Goal: Check status: Check status

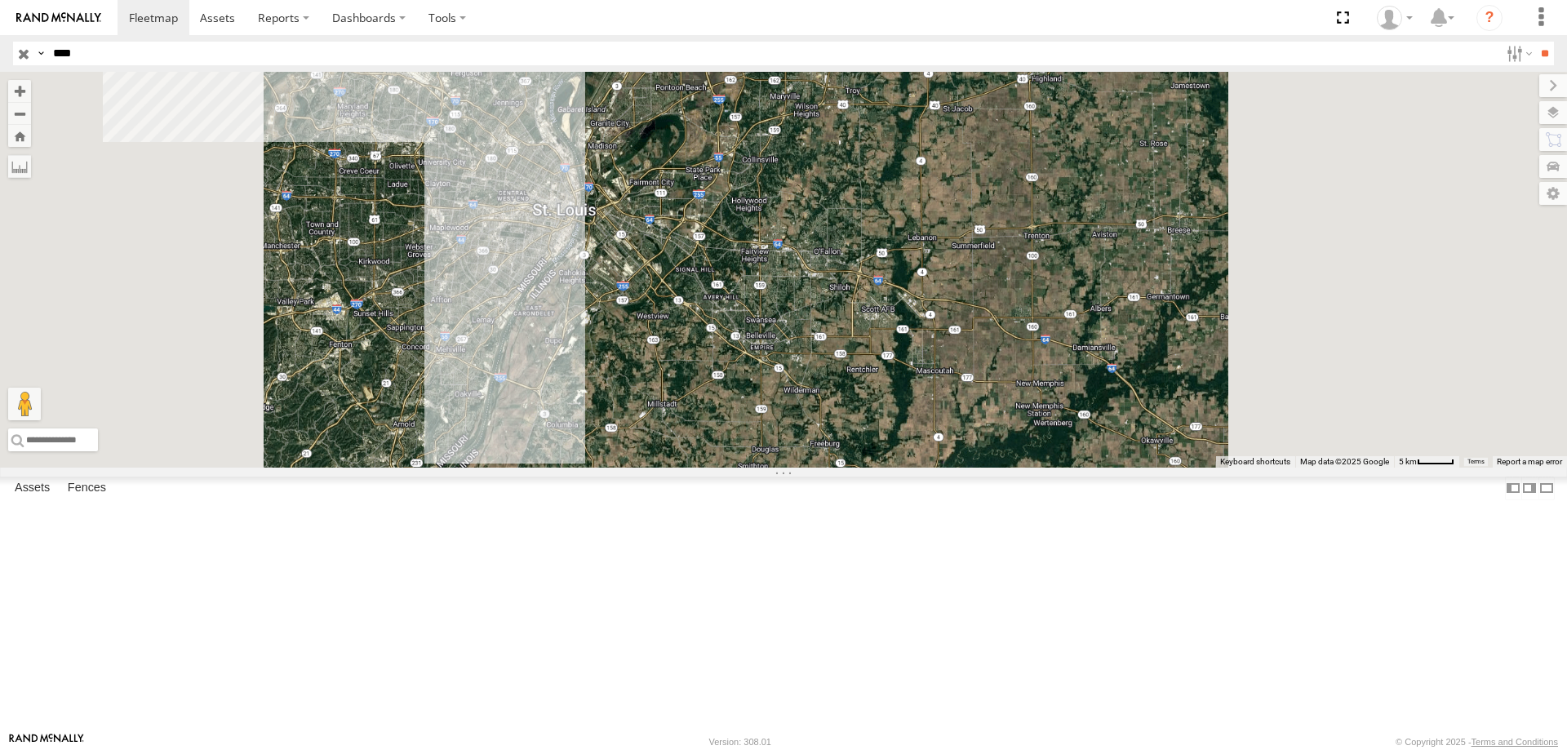
select select "**********"
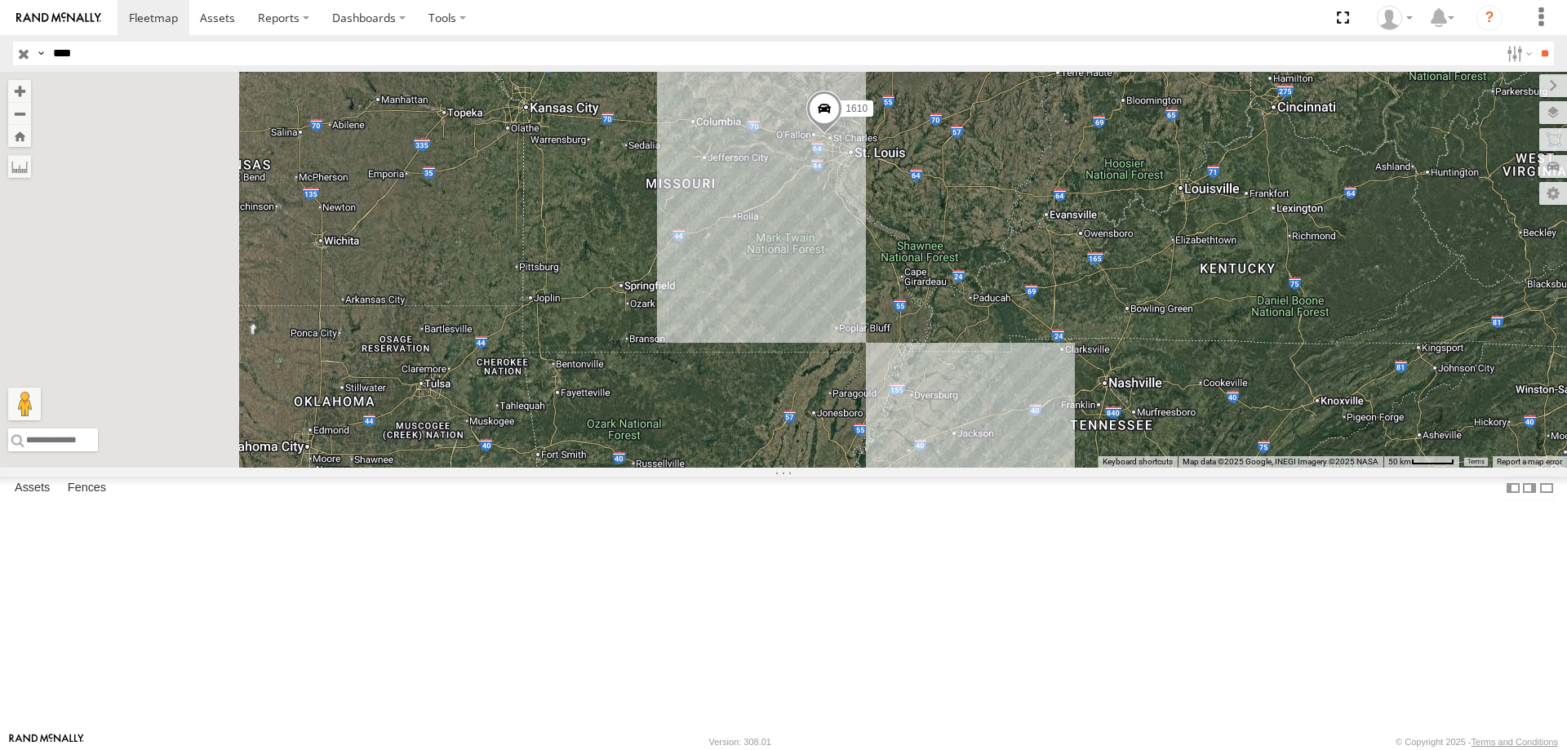
drag, startPoint x: 927, startPoint y: 306, endPoint x: 962, endPoint y: 310, distance: 35.3
click at [962, 310] on div "1610" at bounding box center [783, 270] width 1567 height 396
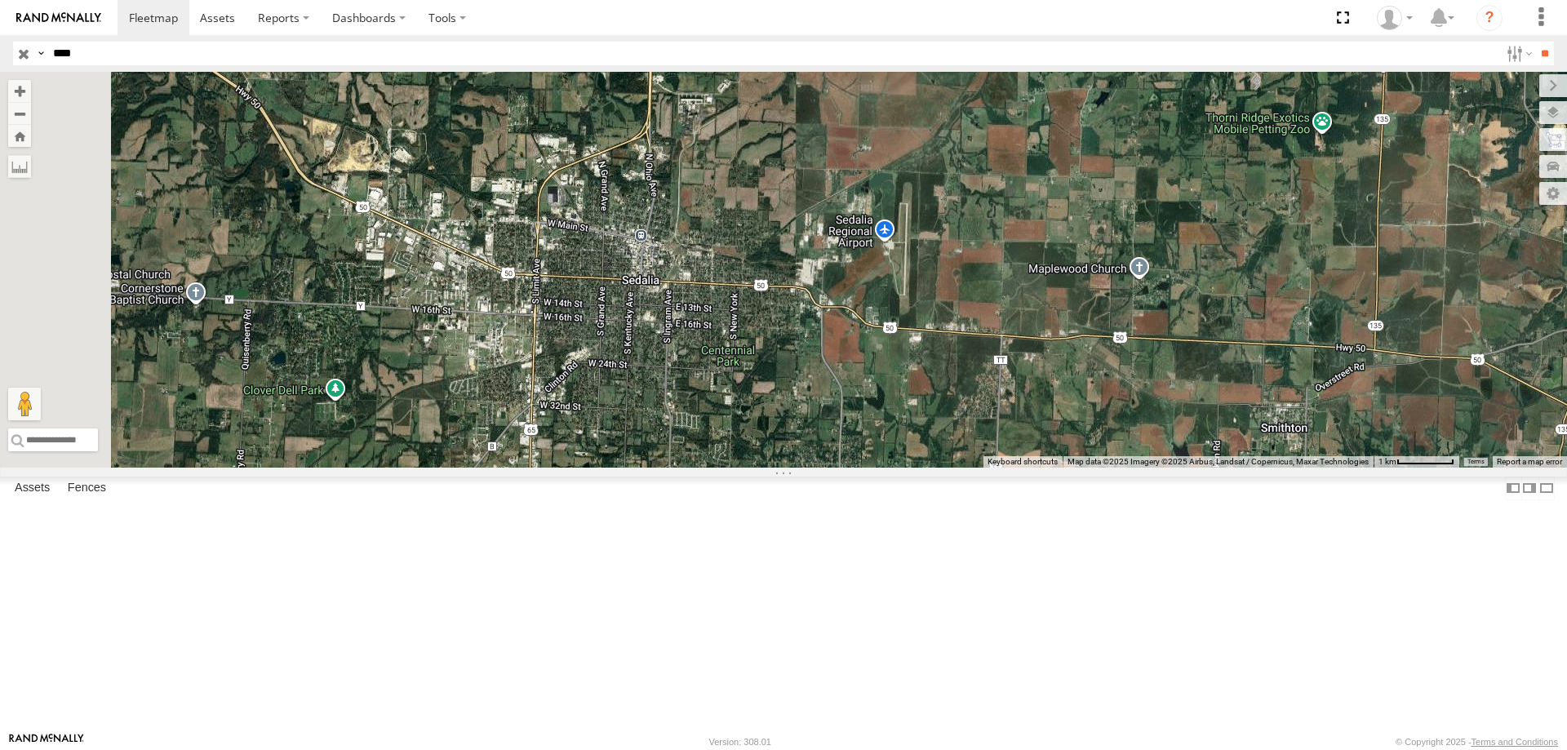
drag, startPoint x: 745, startPoint y: 162, endPoint x: 749, endPoint y: 518, distance: 355.9
click at [749, 468] on div "1610" at bounding box center [783, 270] width 1567 height 396
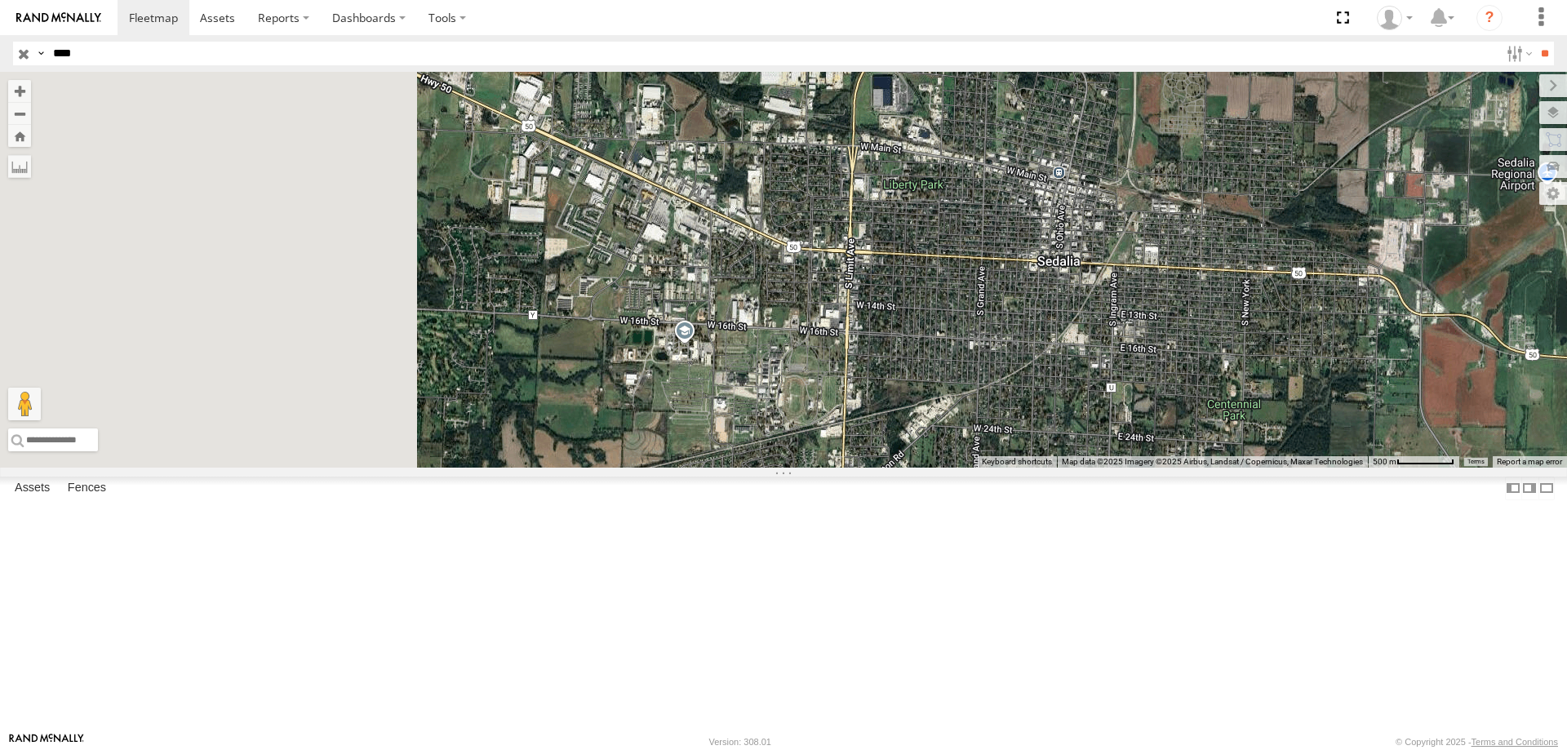
drag, startPoint x: 821, startPoint y: 372, endPoint x: 1160, endPoint y: 400, distance: 339.9
click at [1160, 400] on div "1610" at bounding box center [783, 270] width 1567 height 396
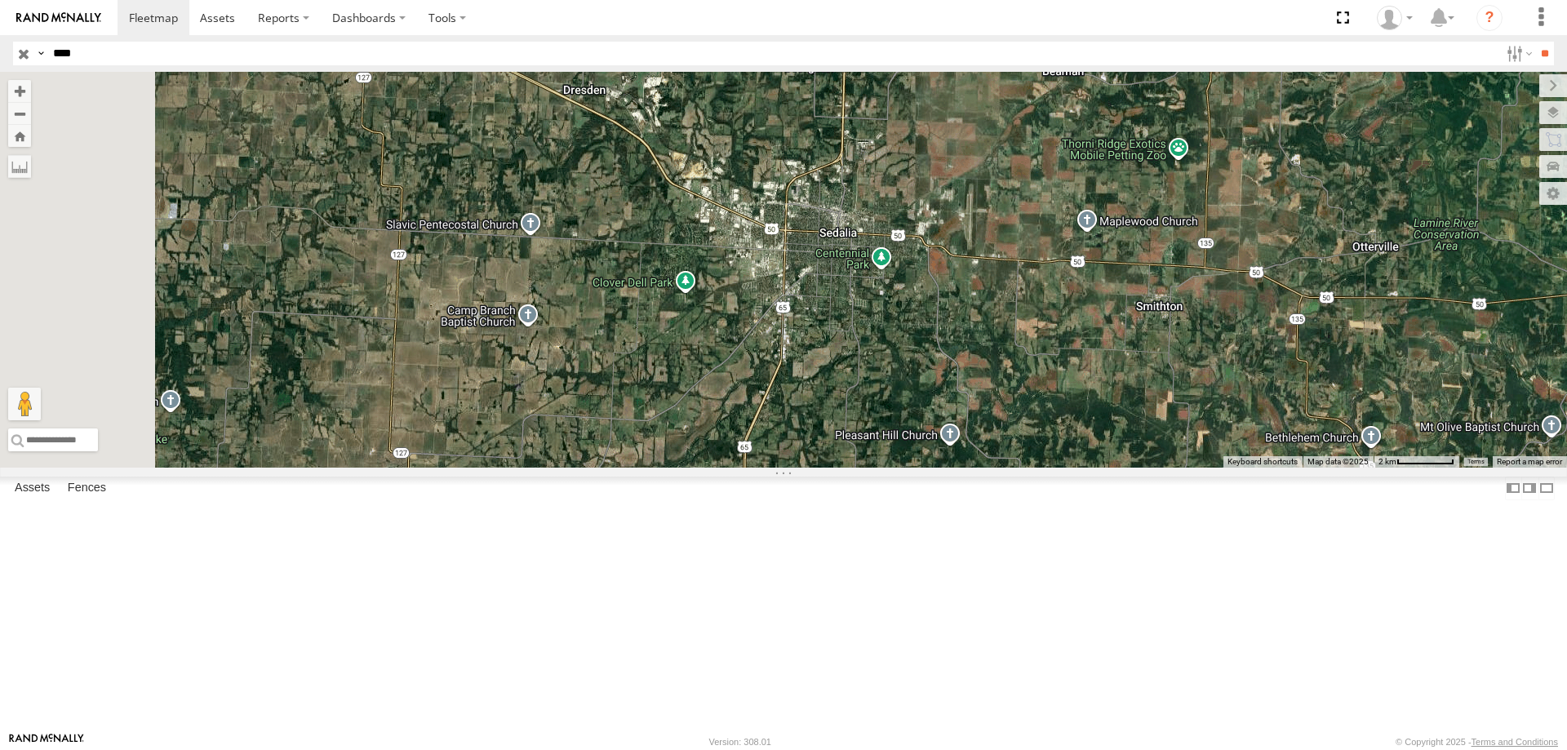
drag, startPoint x: 905, startPoint y: 354, endPoint x: 1056, endPoint y: 434, distance: 170.9
click at [1056, 434] on div "1610" at bounding box center [783, 270] width 1567 height 396
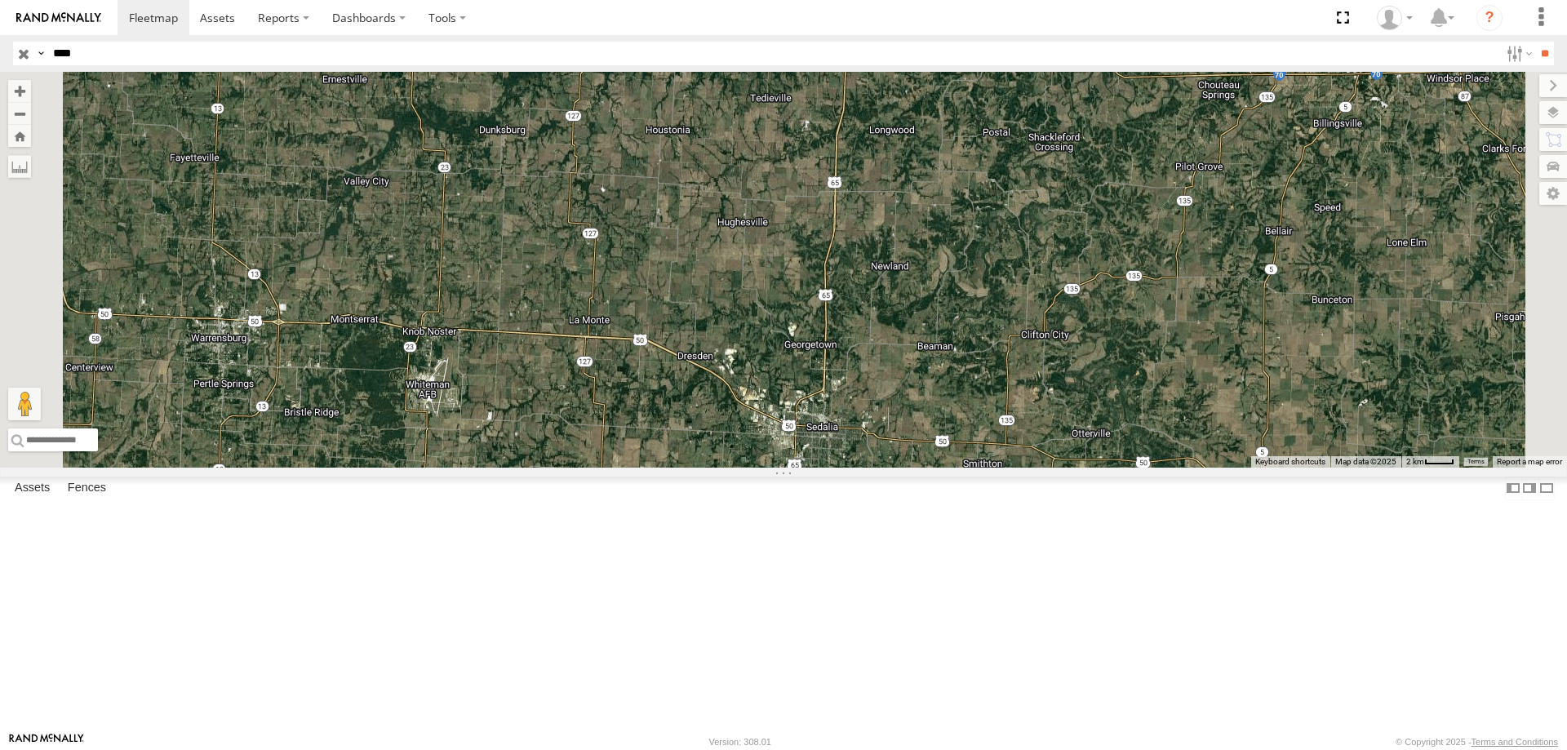
drag, startPoint x: 1073, startPoint y: 229, endPoint x: 1004, endPoint y: 454, distance: 235.5
click at [1004, 454] on div "1610" at bounding box center [783, 270] width 1567 height 396
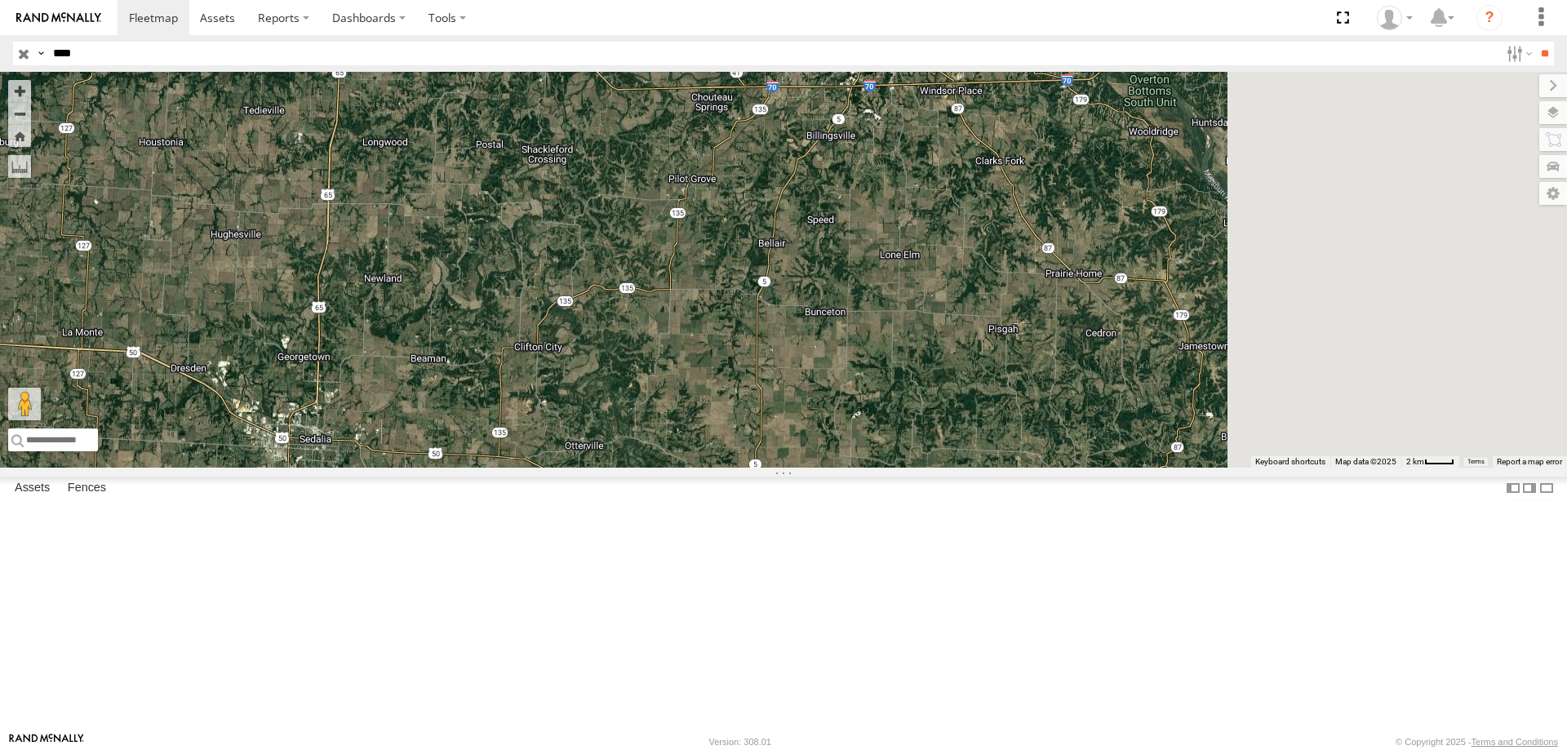
drag, startPoint x: 1208, startPoint y: 376, endPoint x: 696, endPoint y: 389, distance: 512.8
click at [696, 389] on div "1610" at bounding box center [783, 270] width 1567 height 396
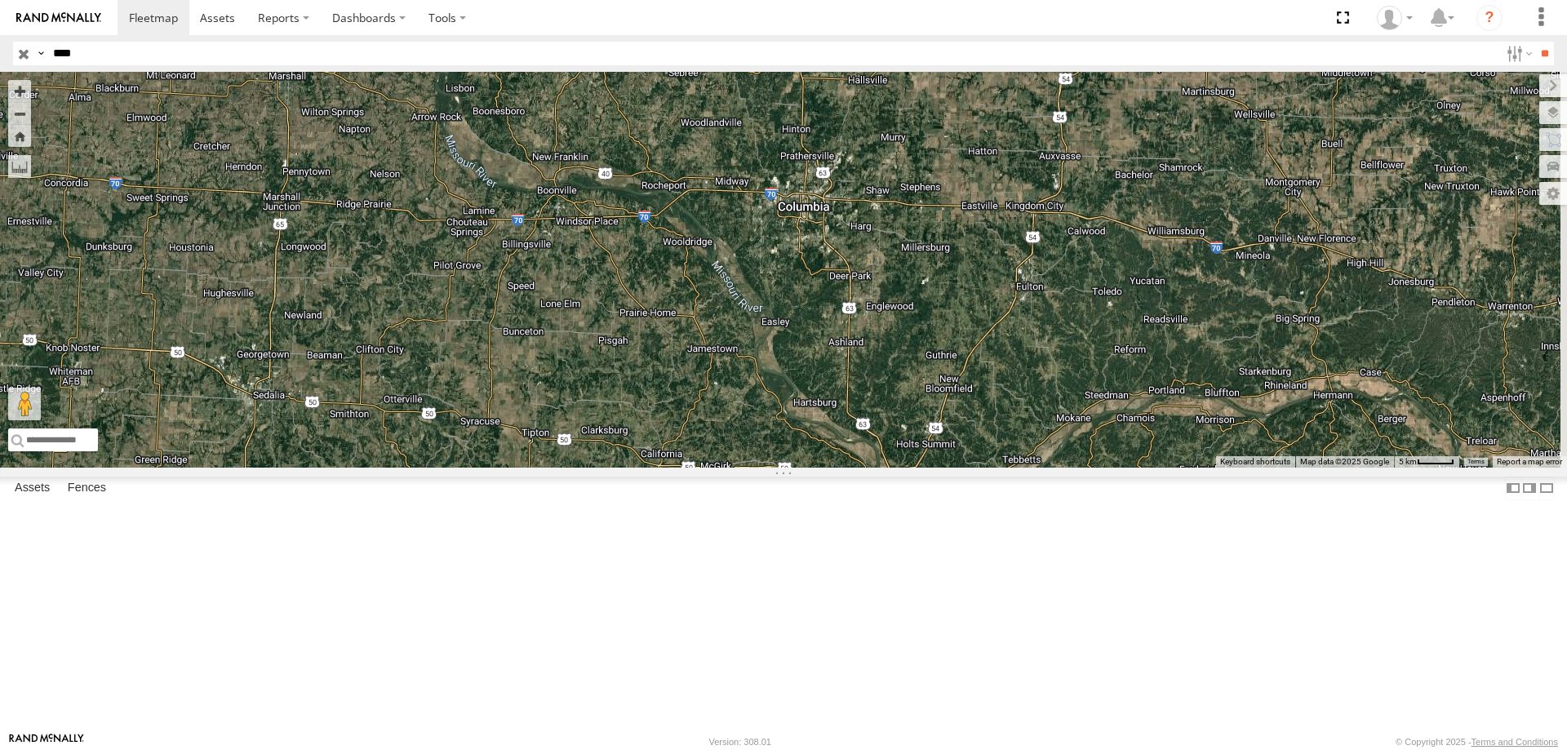
drag, startPoint x: 1275, startPoint y: 320, endPoint x: 875, endPoint y: 394, distance: 406.8
click at [875, 394] on div "1610" at bounding box center [783, 270] width 1567 height 396
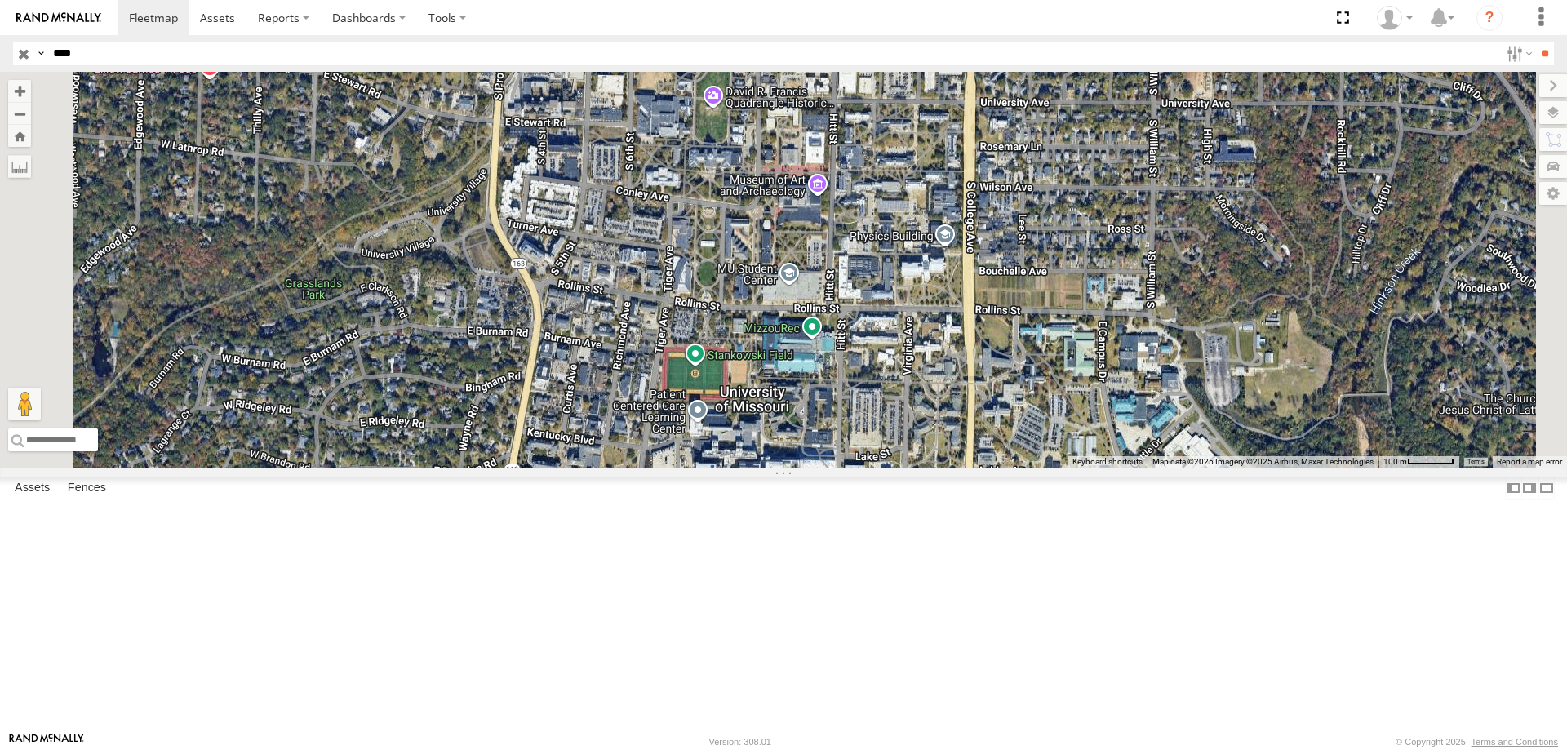
drag, startPoint x: 945, startPoint y: 562, endPoint x: 989, endPoint y: 230, distance: 335.3
click at [989, 230] on div "1610" at bounding box center [783, 270] width 1567 height 396
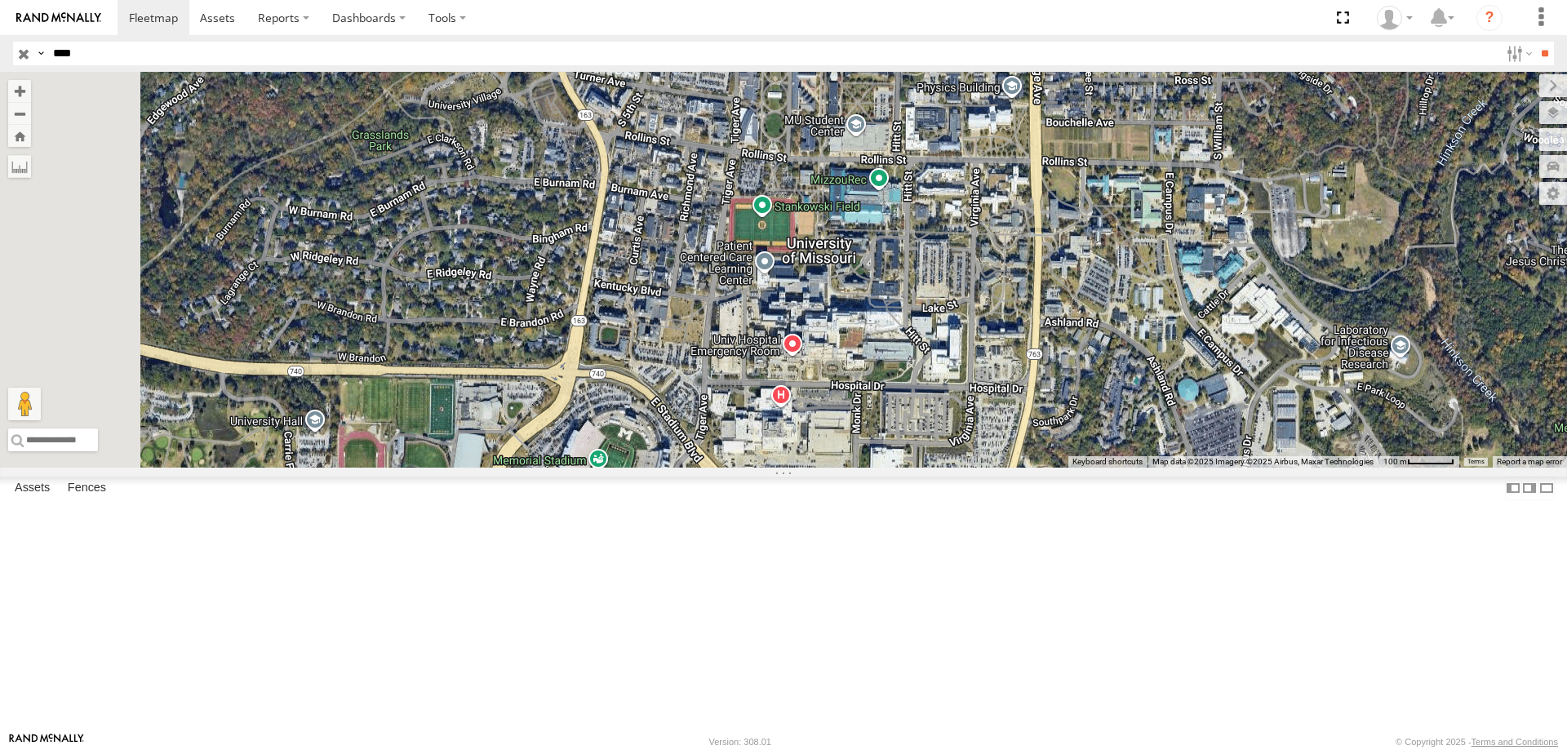
drag, startPoint x: 938, startPoint y: 484, endPoint x: 1066, endPoint y: 278, distance: 242.4
click at [1066, 278] on div "1610" at bounding box center [783, 270] width 1567 height 396
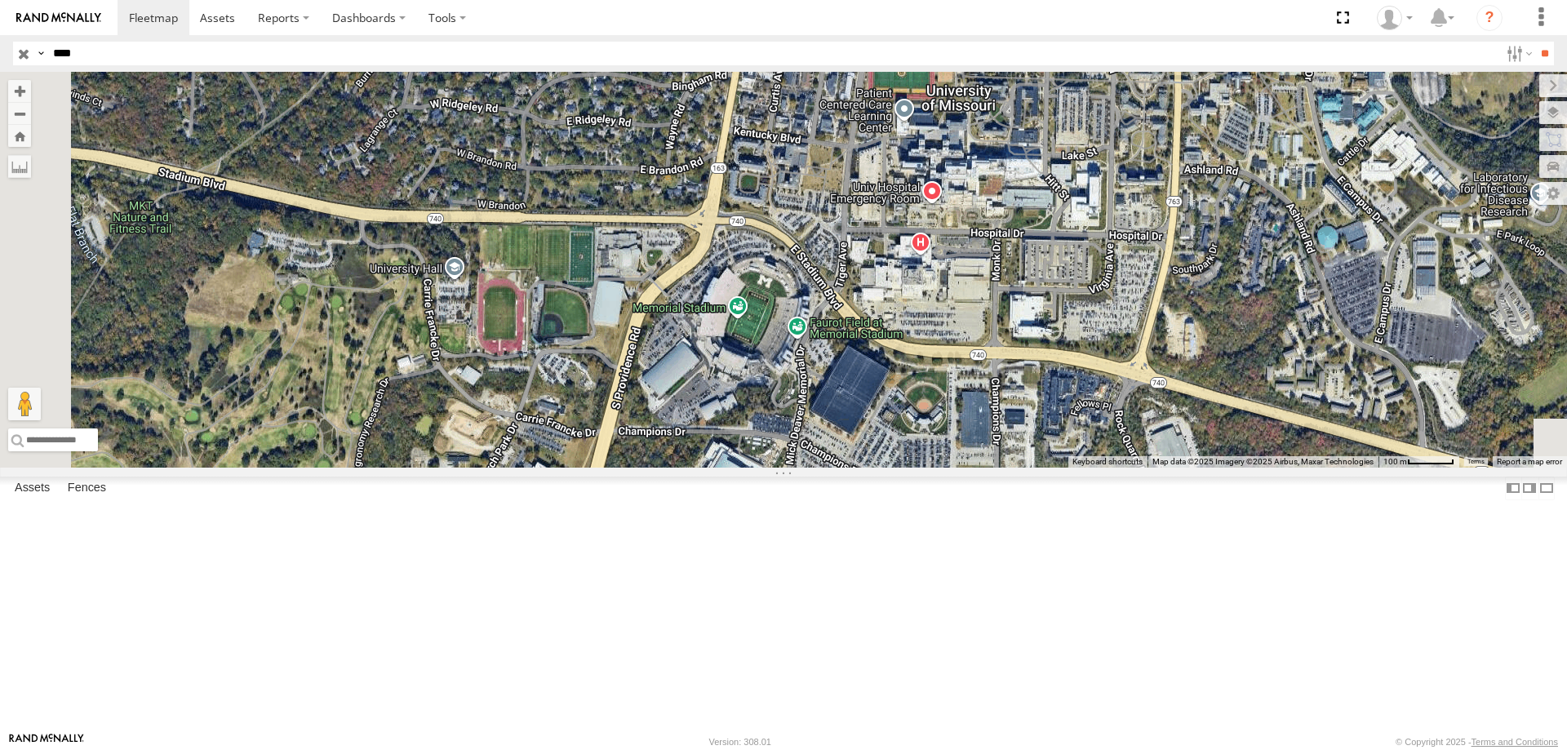
drag, startPoint x: 1016, startPoint y: 407, endPoint x: 1069, endPoint y: 313, distance: 107.1
click at [1069, 313] on div "1610" at bounding box center [783, 270] width 1567 height 396
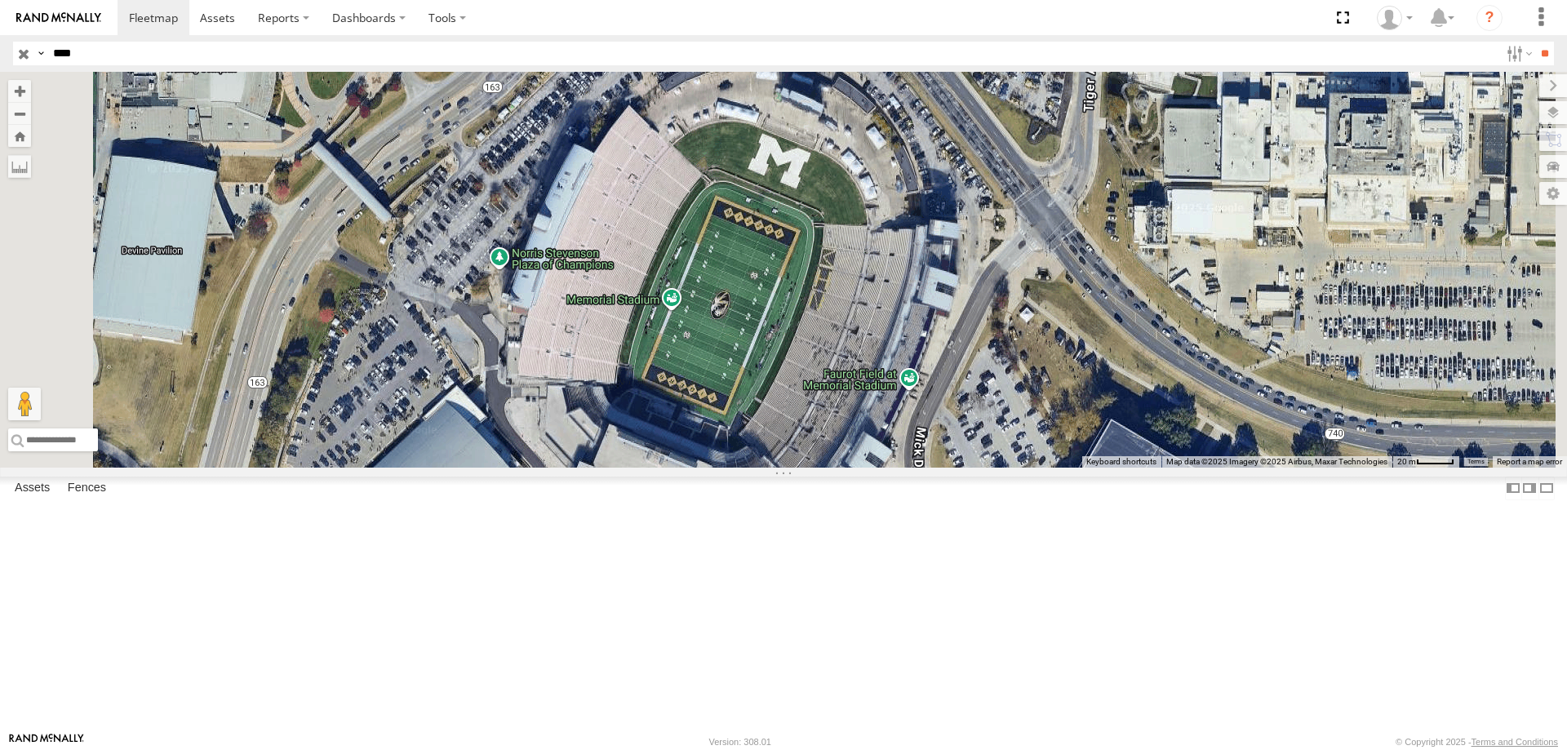
drag, startPoint x: 917, startPoint y: 564, endPoint x: 978, endPoint y: 382, distance: 192.1
click at [978, 382] on div "1610" at bounding box center [783, 270] width 1567 height 396
